Goal: Book appointment/travel/reservation

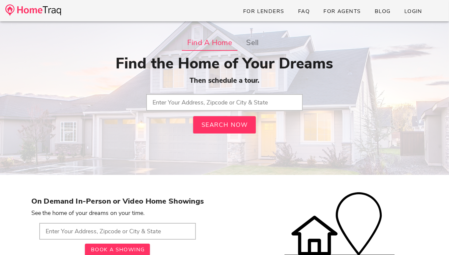
type input "Antigo, [GEOGRAPHIC_DATA]"
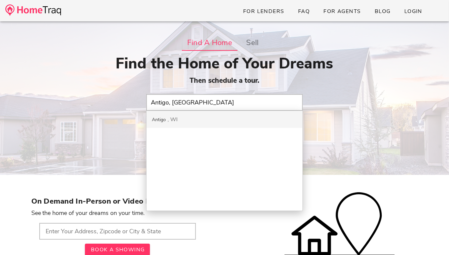
click at [209, 124] on div "Antigo WI" at bounding box center [225, 119] width 156 height 17
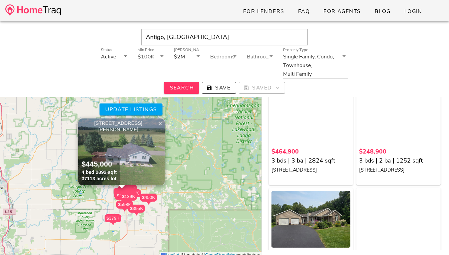
click at [138, 168] on img at bounding box center [121, 151] width 87 height 67
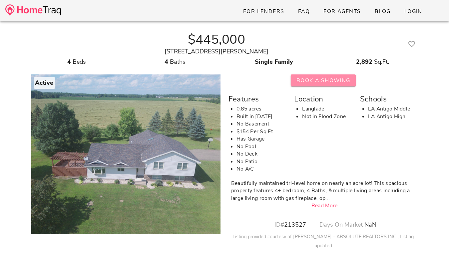
click at [313, 83] on span "Book A Showing" at bounding box center [323, 80] width 54 height 7
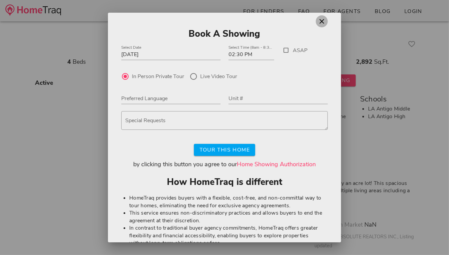
click at [321, 22] on icon "button" at bounding box center [322, 21] width 8 height 8
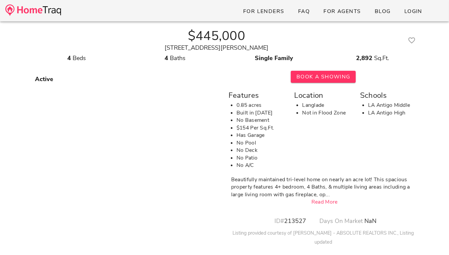
scroll to position [1, 0]
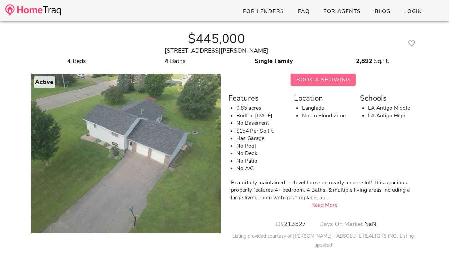
click at [310, 78] on span "Book A Showing" at bounding box center [323, 79] width 54 height 7
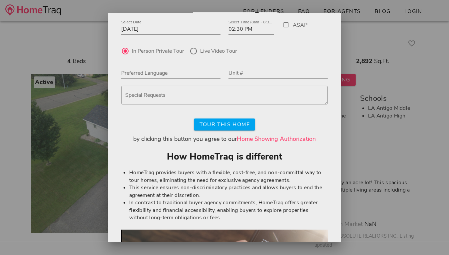
scroll to position [0, 0]
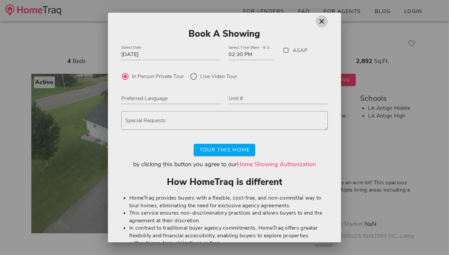
click at [323, 20] on icon "button" at bounding box center [322, 21] width 8 height 8
